Goal: Task Accomplishment & Management: Manage account settings

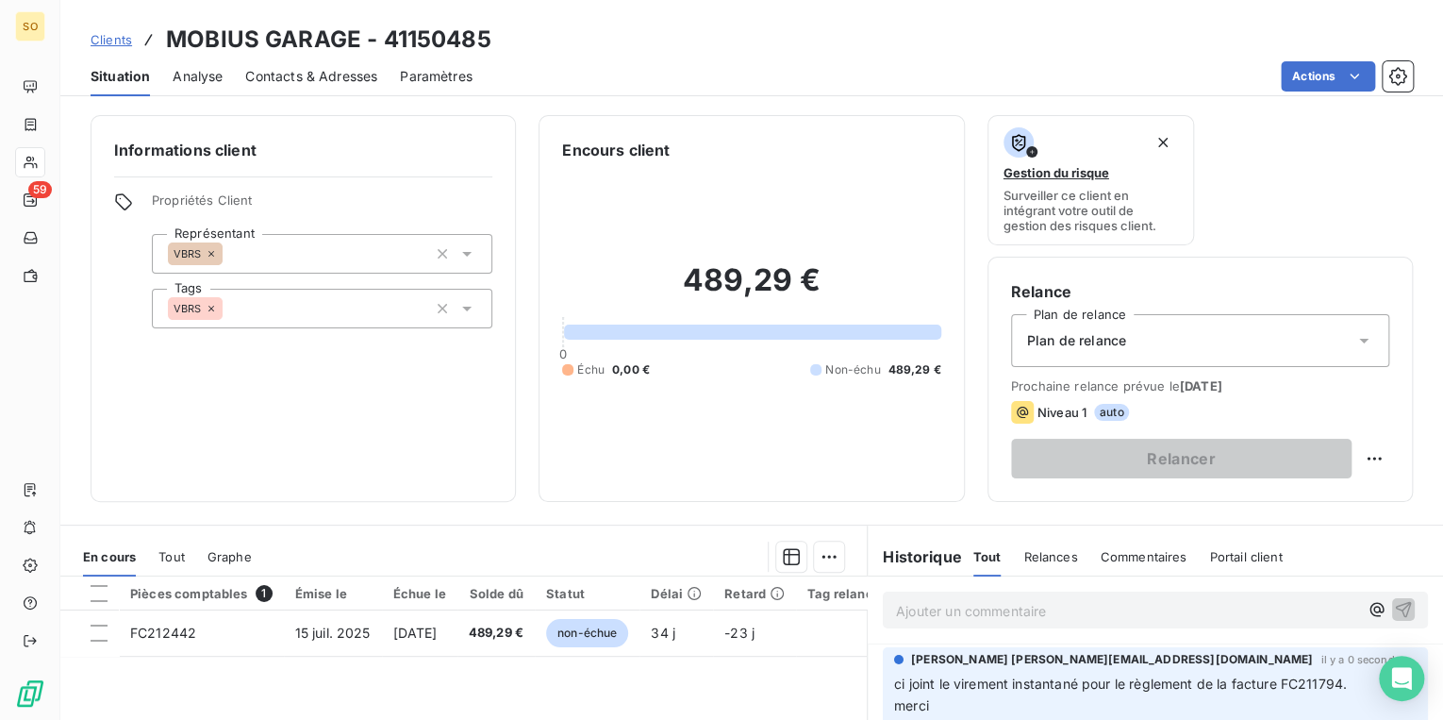
scroll to position [91, 0]
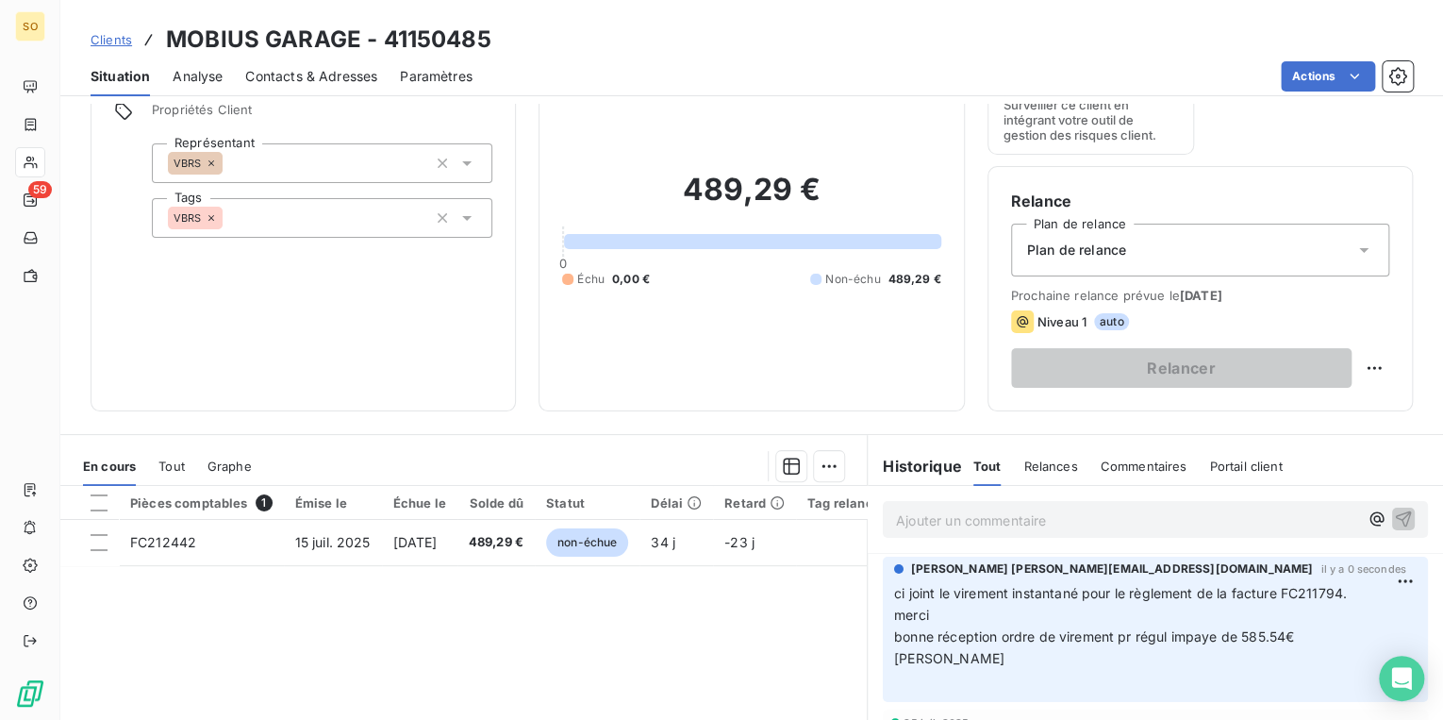
click at [111, 41] on span "Clients" at bounding box center [112, 39] width 42 height 15
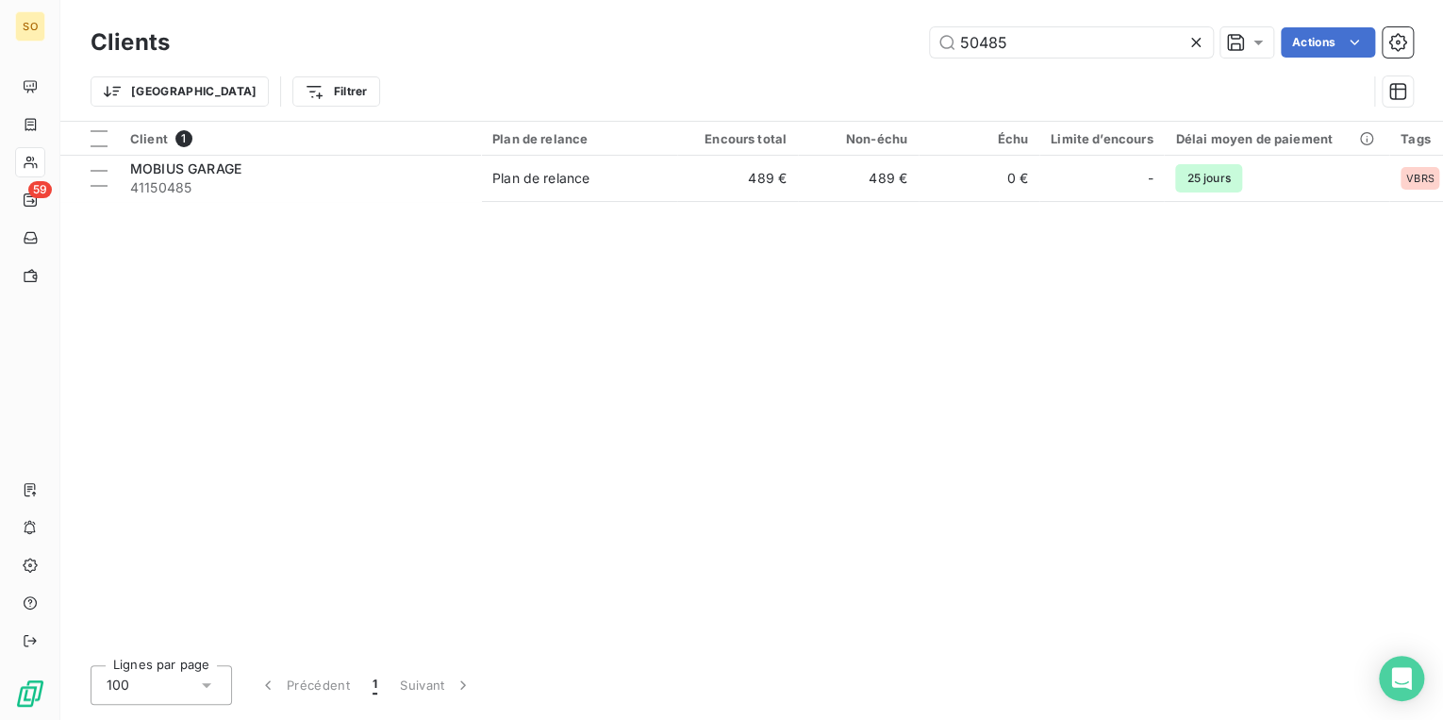
drag, startPoint x: 955, startPoint y: 41, endPoint x: 1166, endPoint y: 62, distance: 212.4
click at [1135, 60] on div "Clients 50485 Actions" at bounding box center [752, 43] width 1323 height 40
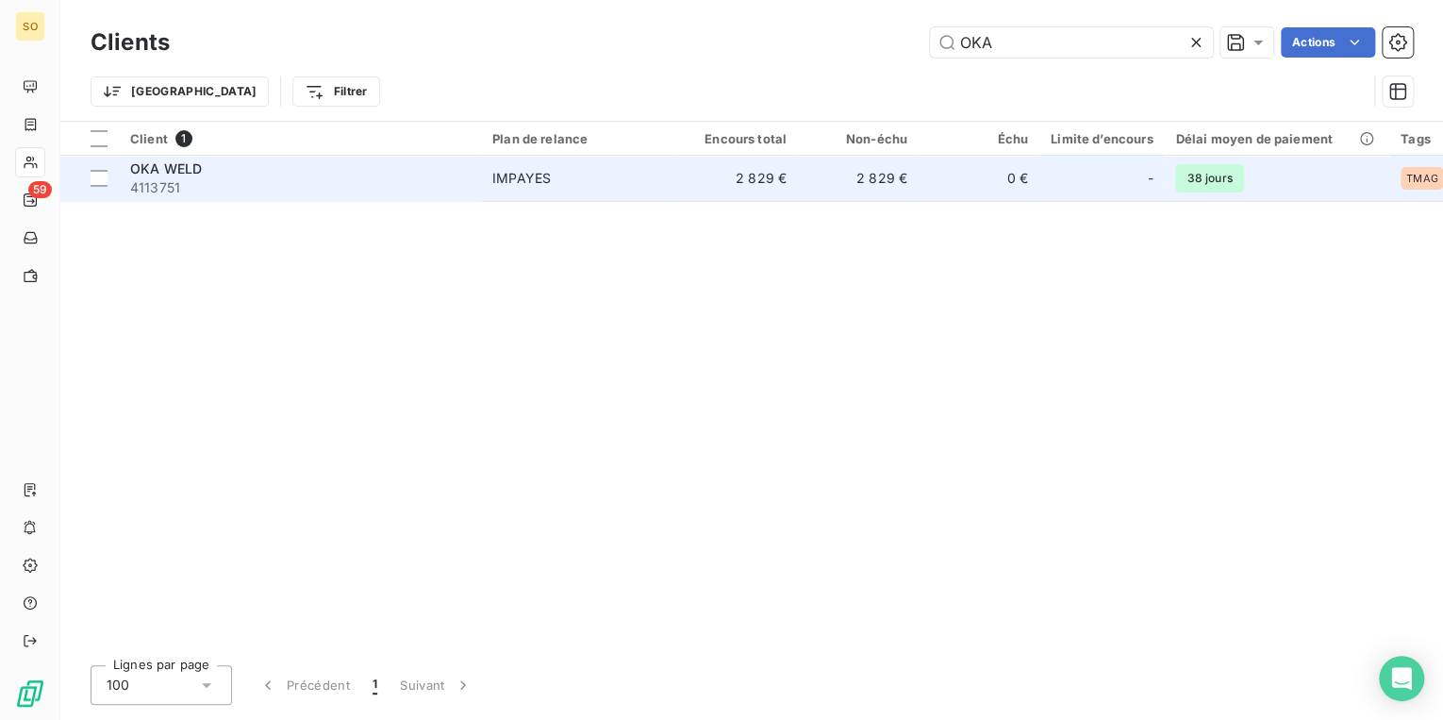
type input "OKA"
click at [516, 171] on div "IMPAYES" at bounding box center [521, 178] width 58 height 19
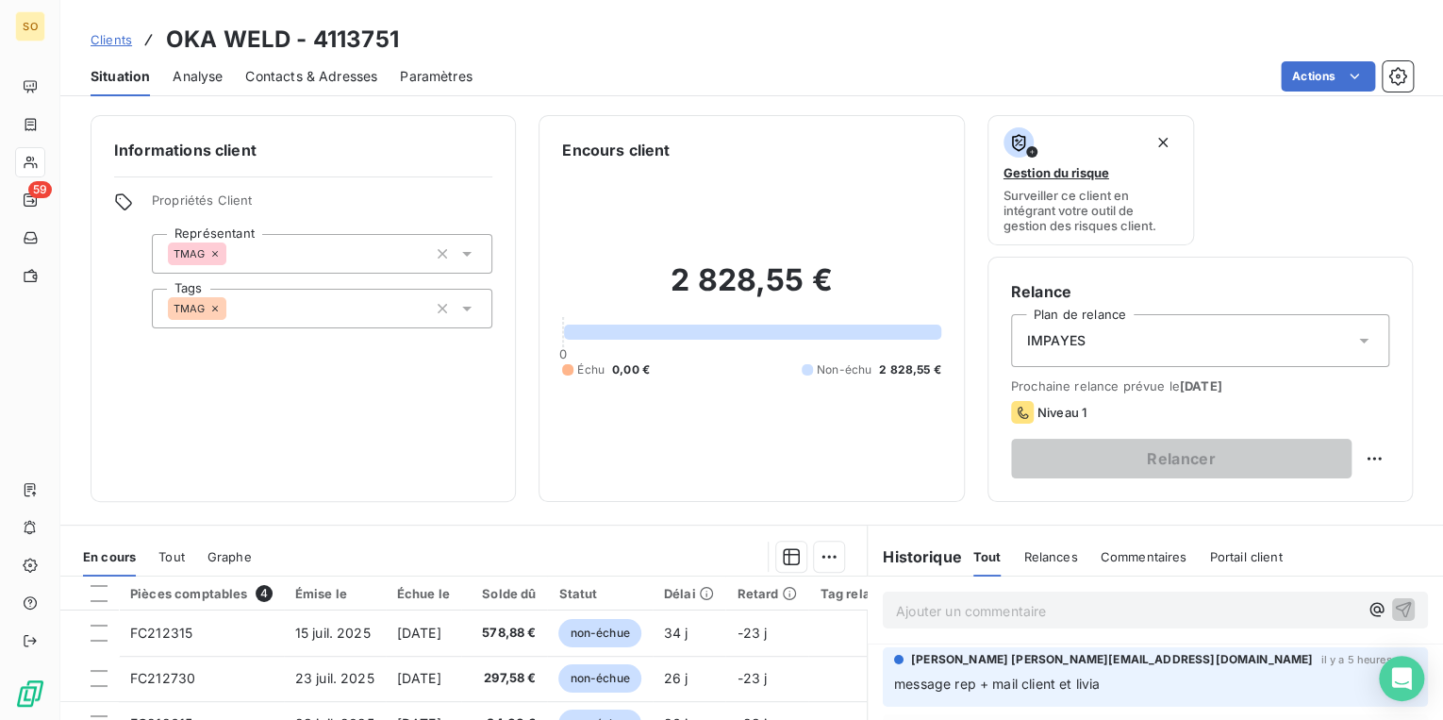
click at [1355, 343] on icon at bounding box center [1364, 340] width 19 height 19
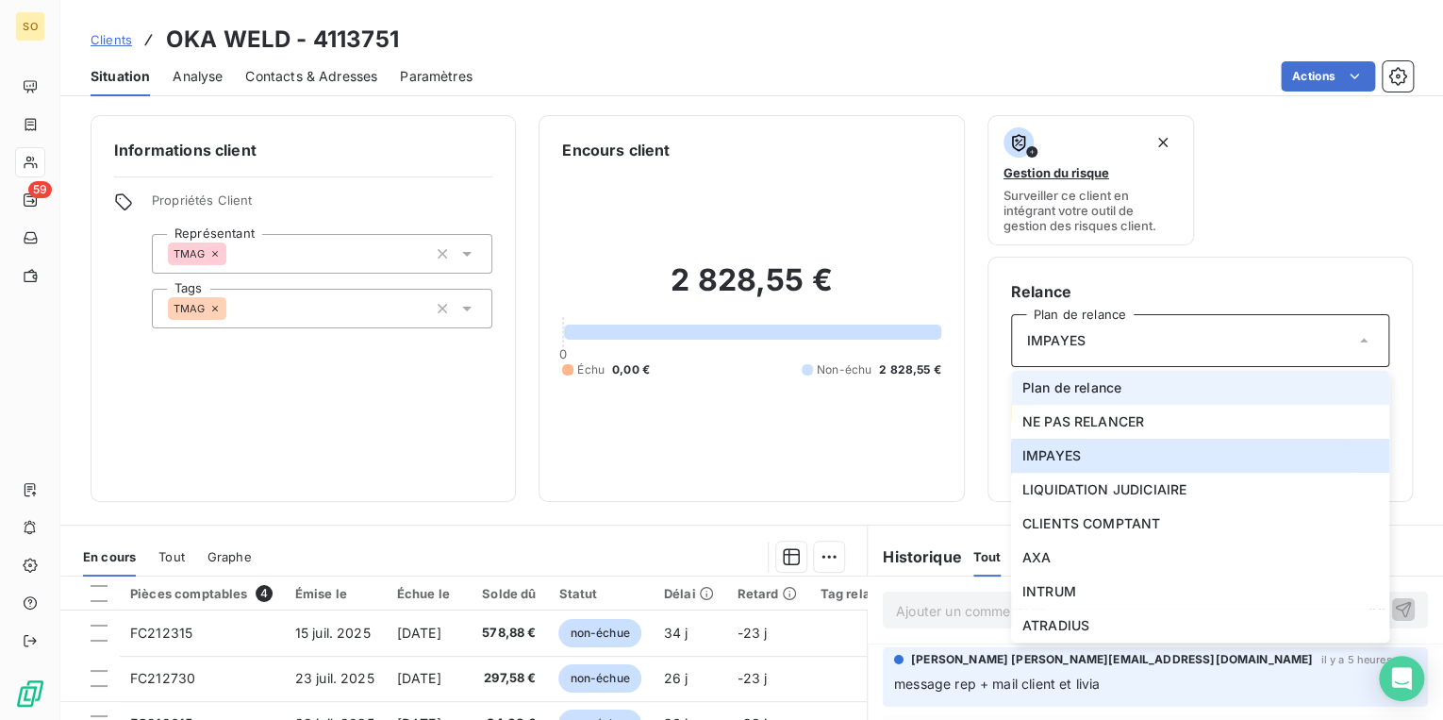
click at [1141, 394] on li "Plan de relance" at bounding box center [1200, 388] width 378 height 34
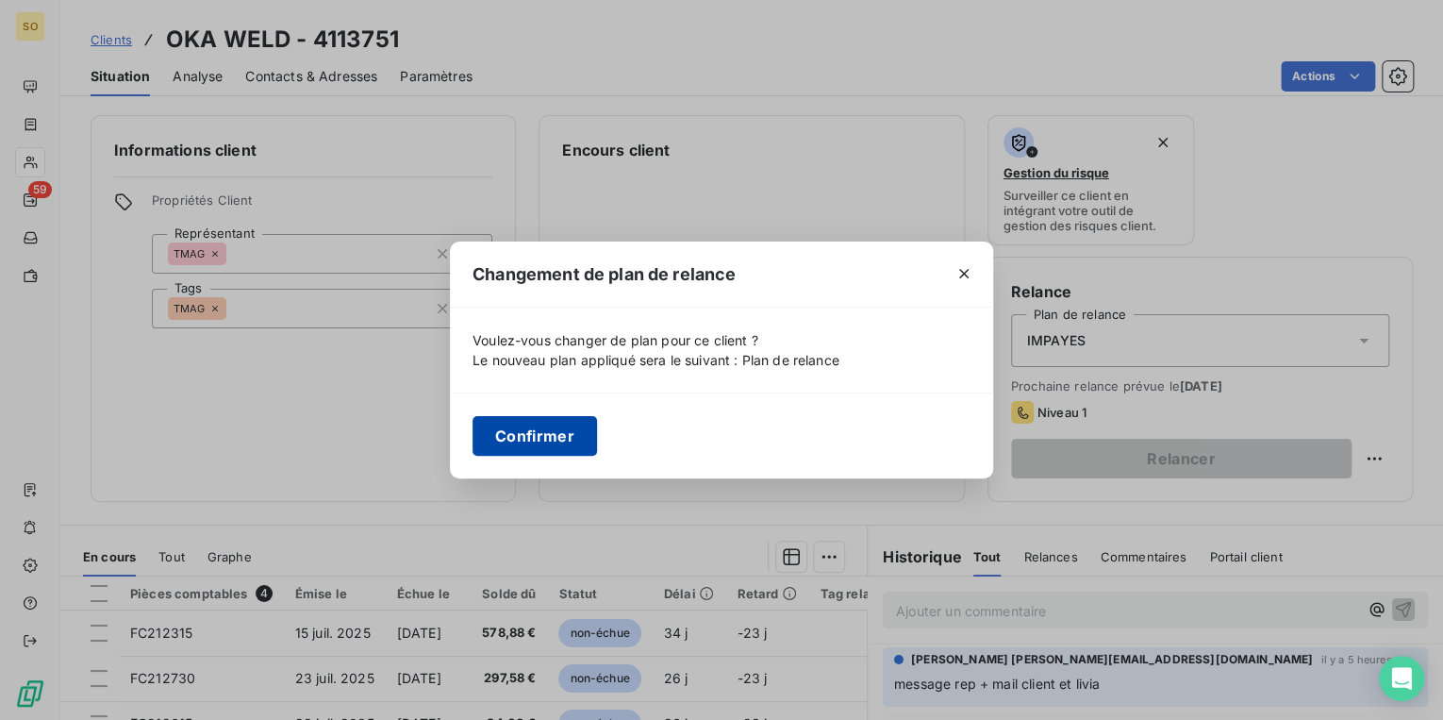
click at [509, 438] on button "Confirmer" at bounding box center [535, 436] width 125 height 40
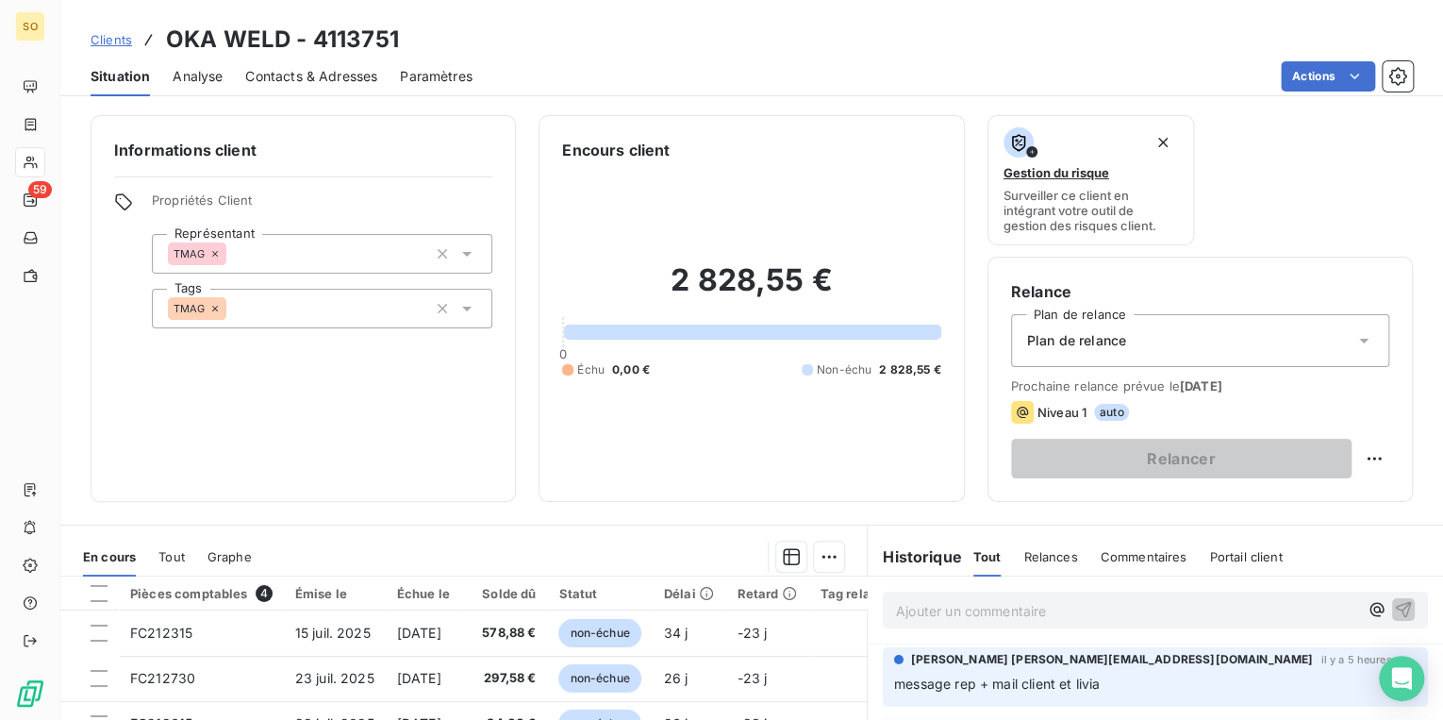
click at [913, 599] on p "Ajouter un commentaire ﻿" at bounding box center [1127, 611] width 462 height 24
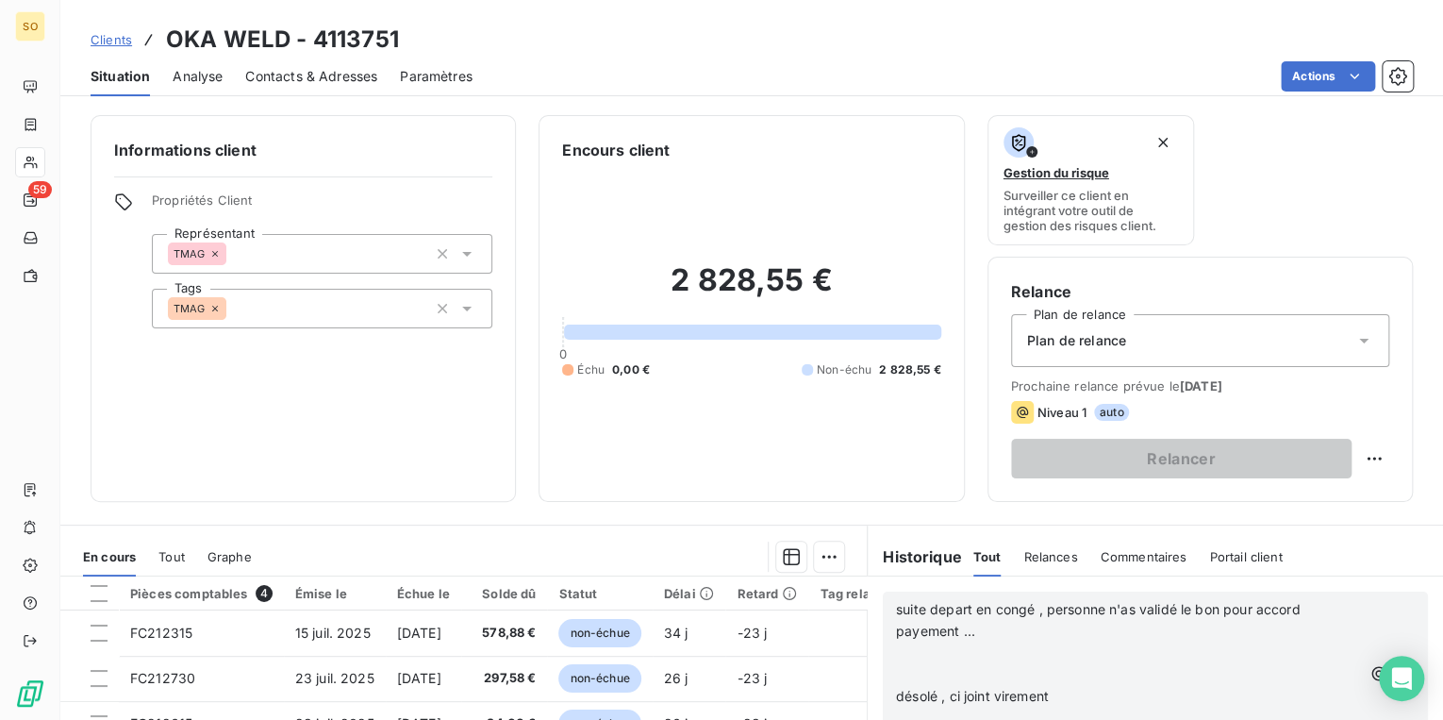
click at [900, 645] on p "﻿" at bounding box center [1128, 653] width 464 height 22
click at [914, 677] on p "﻿" at bounding box center [1128, 675] width 464 height 22
drag, startPoint x: 1132, startPoint y: 667, endPoint x: 887, endPoint y: 672, distance: 245.3
click at [887, 672] on div "suite depart en congé , personne n'as validé le bon pour accord payement ... dé…" at bounding box center [1155, 651] width 545 height 121
click at [1395, 645] on icon "button" at bounding box center [1404, 651] width 19 height 19
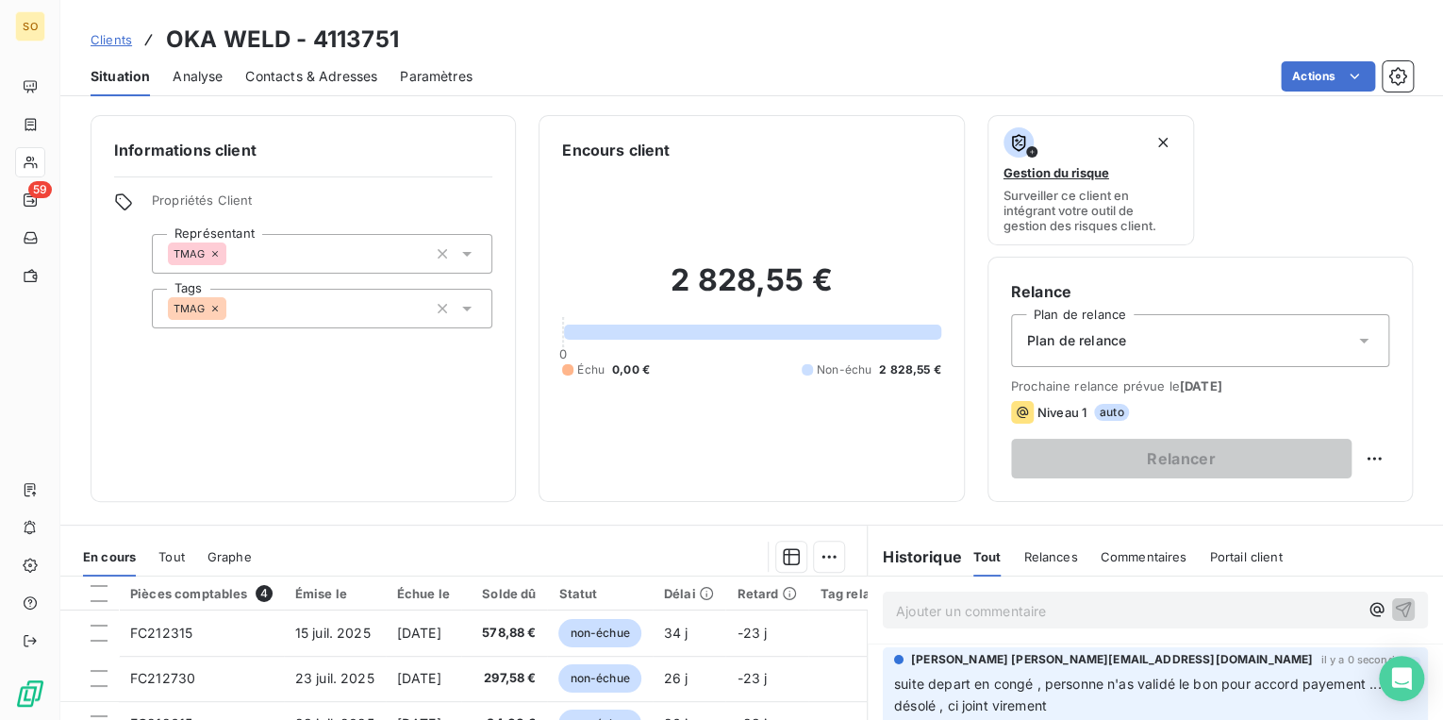
click at [1369, 668] on html "SO 59 Clients OKA WELD - 4113751 Situation Analyse Contacts & Adresses Paramètr…" at bounding box center [721, 360] width 1443 height 720
click at [1306, 600] on div "Editer" at bounding box center [1338, 595] width 106 height 30
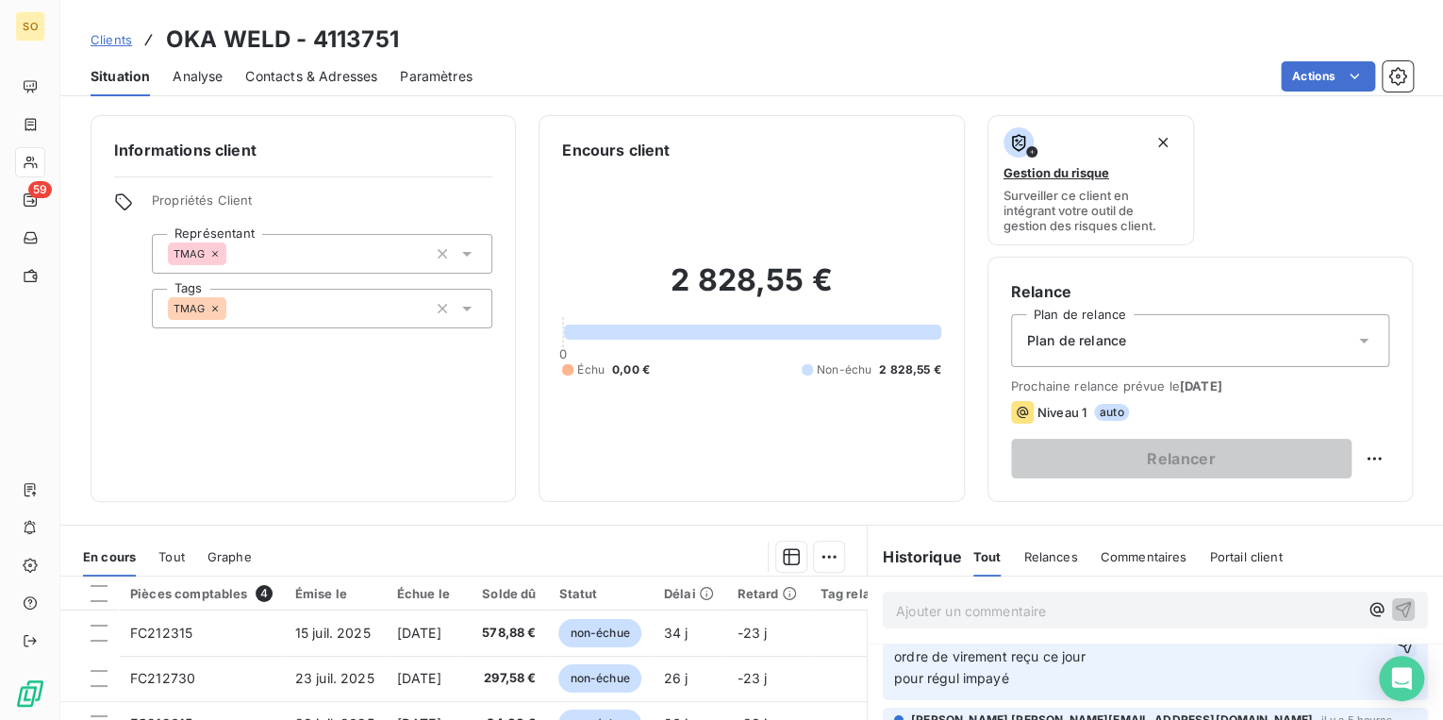
click at [1396, 647] on icon "button" at bounding box center [1405, 645] width 19 height 19
